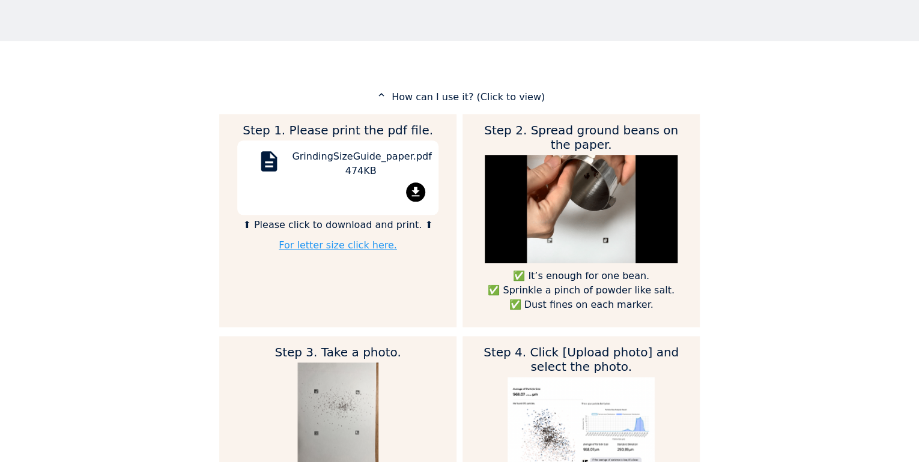
scroll to position [536, 0]
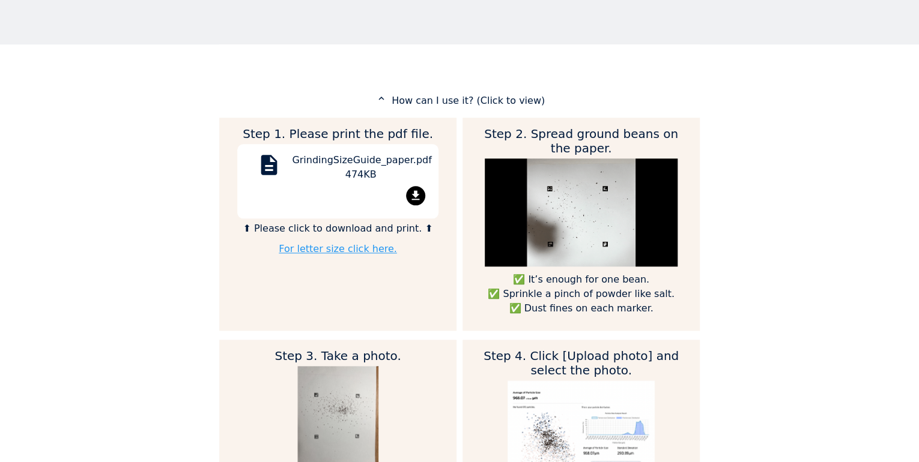
click at [413, 195] on mat-icon "file_download" at bounding box center [415, 195] width 19 height 19
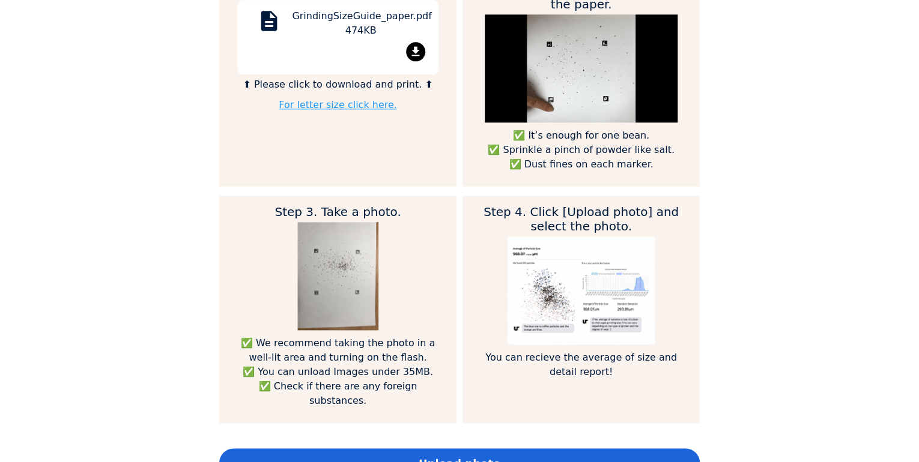
scroll to position [632, 0]
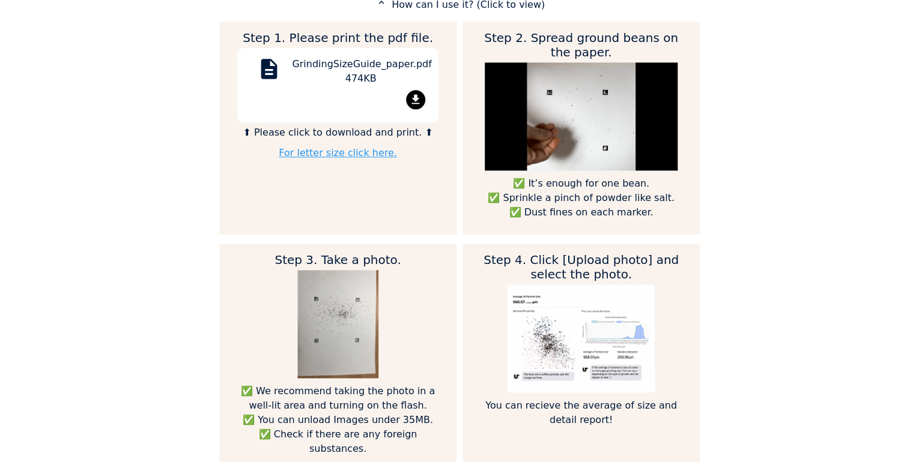
click at [323, 153] on link "For letter size click here." at bounding box center [338, 152] width 118 height 11
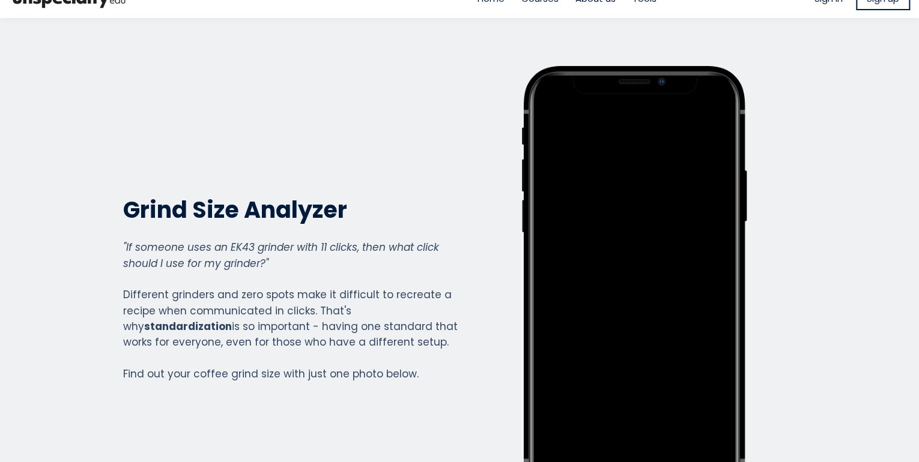
scroll to position [0, 0]
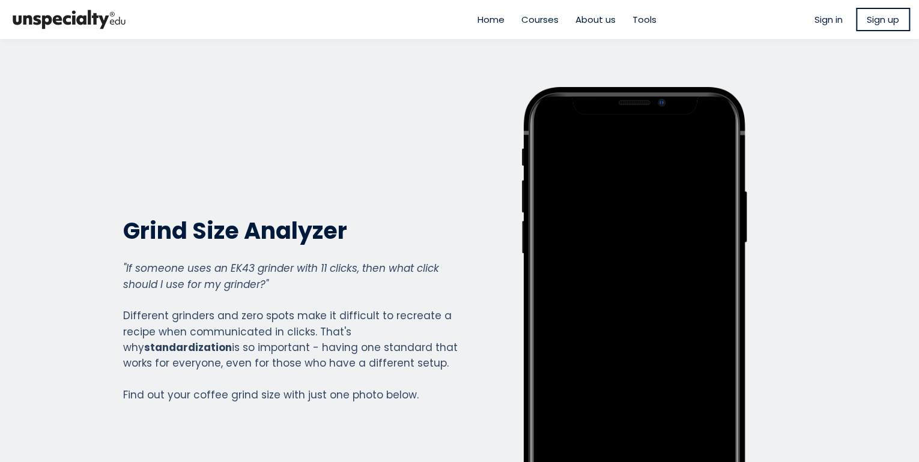
click at [641, 17] on span "Tools" at bounding box center [644, 20] width 24 height 14
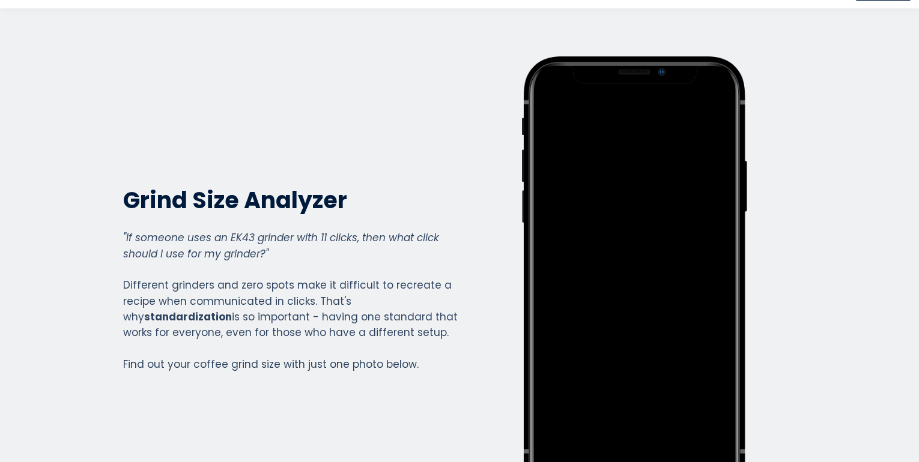
scroll to position [48, 0]
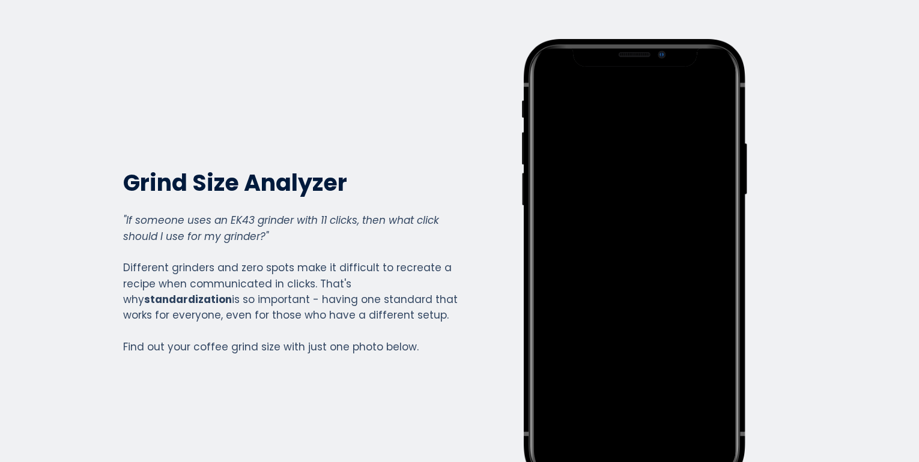
click at [781, 247] on div "Write your awesome label here." at bounding box center [634, 261] width 335 height 445
